Goal: Information Seeking & Learning: Learn about a topic

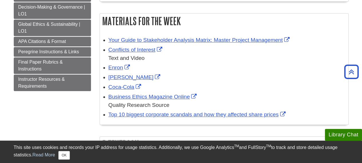
scroll to position [135, 0]
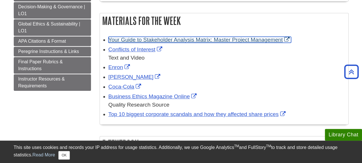
click at [230, 40] on link "Your Guide to Stakeholder Analysis Matrix: Master Project Management" at bounding box center [200, 40] width 183 height 6
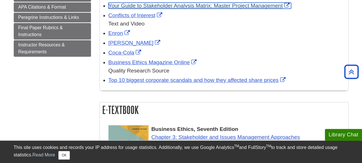
scroll to position [216, 0]
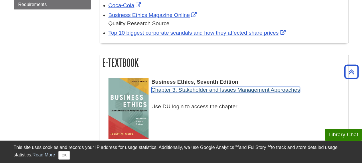
click at [195, 92] on link "Chapter 3: Stakeholder and Issues Management Approaches" at bounding box center [226, 90] width 149 height 6
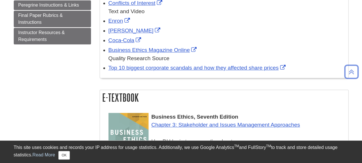
scroll to position [278, 0]
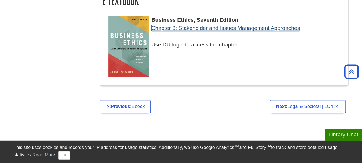
click at [226, 30] on link "Chapter 3: Stakeholder and Issues Management Approaches" at bounding box center [226, 28] width 149 height 6
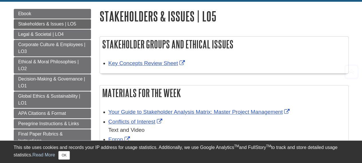
scroll to position [66, 0]
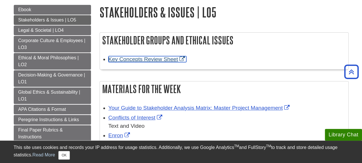
click at [142, 60] on link "Key Concepts Review Sheet" at bounding box center [148, 59] width 78 height 6
